Goal: Information Seeking & Learning: Learn about a topic

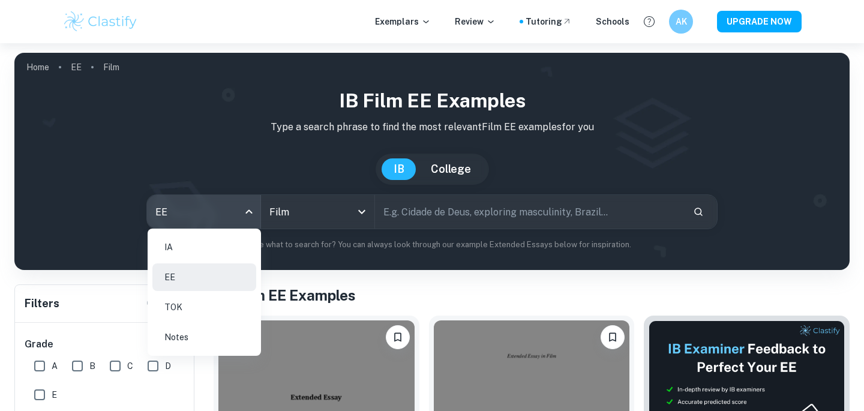
click at [228, 211] on body "We value your privacy We use cookies to enhance your browsing experience, serve…" at bounding box center [432, 248] width 864 height 411
click at [178, 257] on li "IA" at bounding box center [204, 247] width 104 height 28
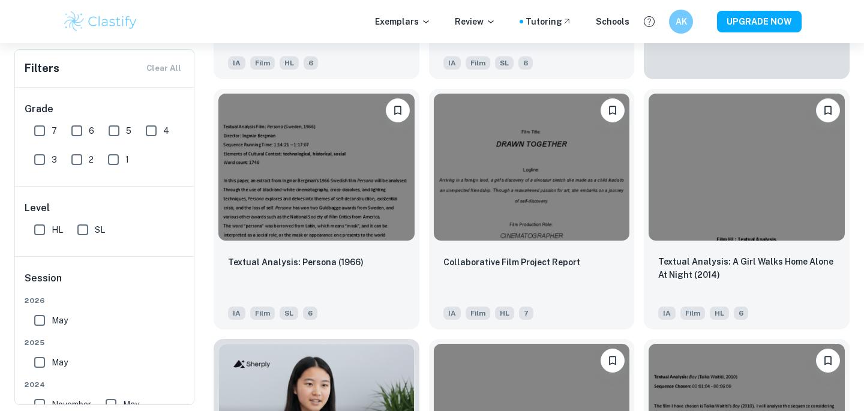
scroll to position [476, 0]
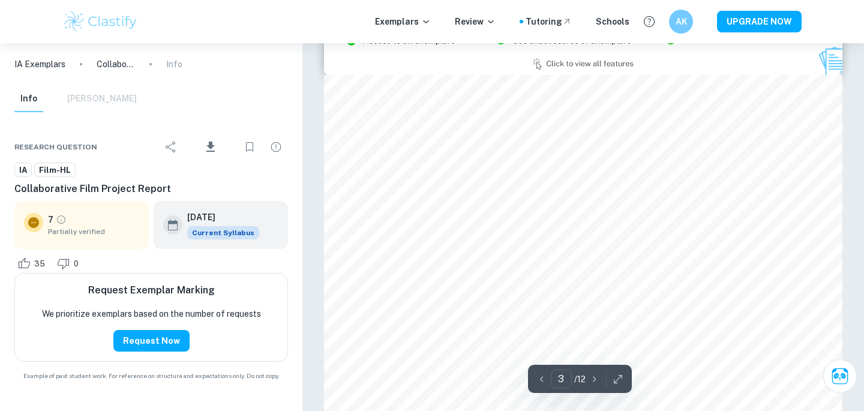
scroll to position [1585, 0]
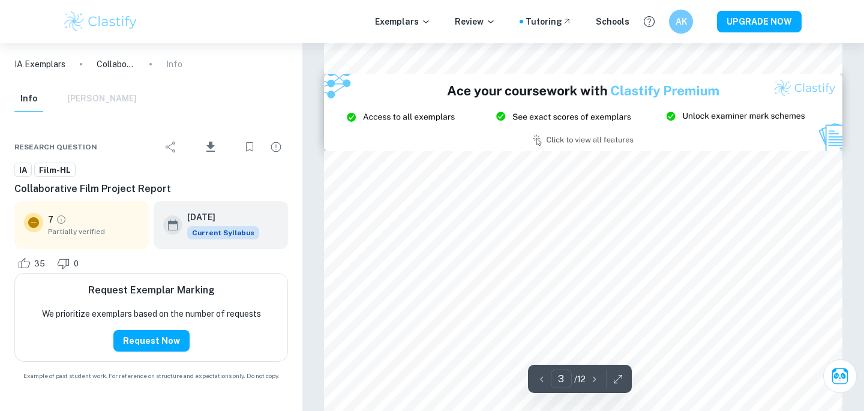
type input "2"
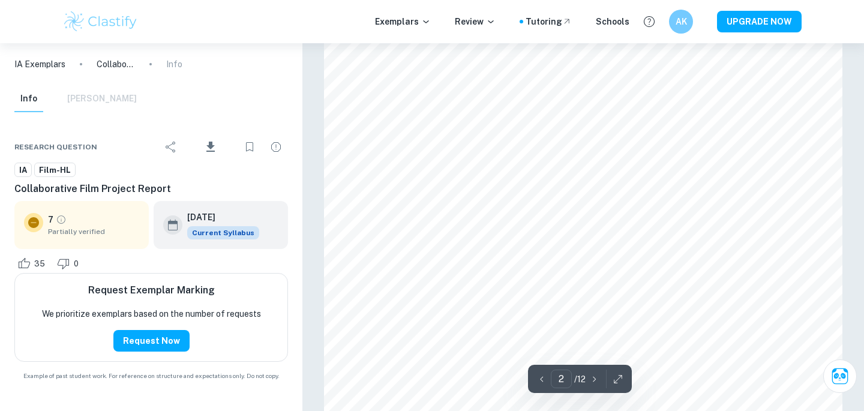
scroll to position [1057, 0]
